Goal: Check status

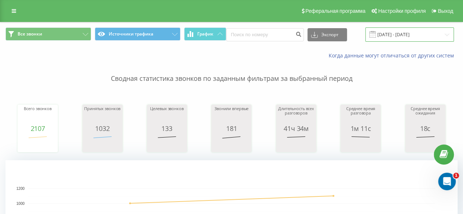
click at [384, 33] on input "[DATE] - [DATE]" at bounding box center [409, 34] width 89 height 14
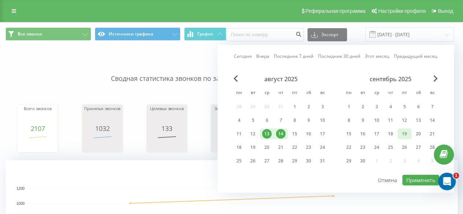
click at [402, 131] on div "19" at bounding box center [404, 134] width 10 height 10
click at [418, 178] on button "Применить" at bounding box center [420, 180] width 37 height 11
type input "[DATE] - [DATE]"
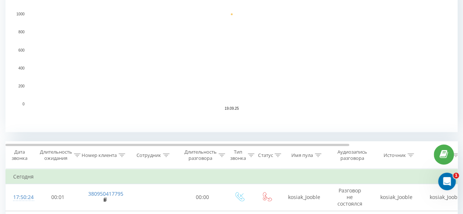
scroll to position [219, 0]
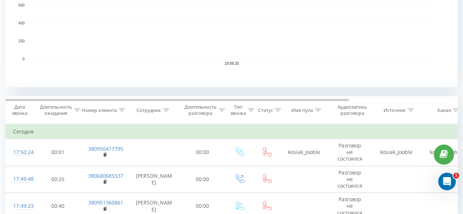
click at [163, 109] on icon at bounding box center [166, 110] width 7 height 4
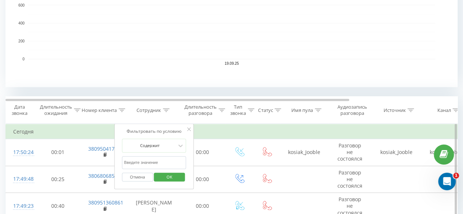
click at [142, 162] on input "text" at bounding box center [154, 162] width 64 height 13
type input "[PERSON_NAME]"
click at [165, 174] on span "OK" at bounding box center [169, 176] width 20 height 11
